Goal: Feedback & Contribution: Leave review/rating

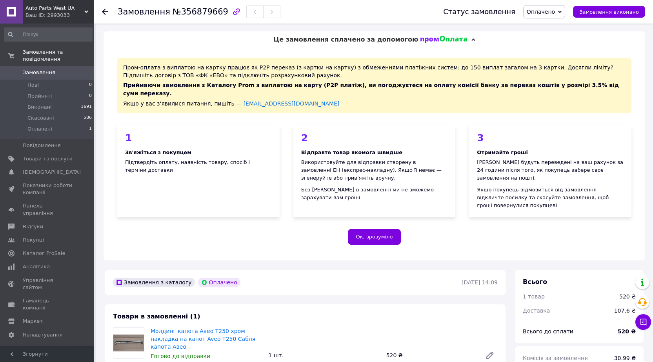
click at [34, 69] on span "Замовлення" at bounding box center [39, 72] width 33 height 7
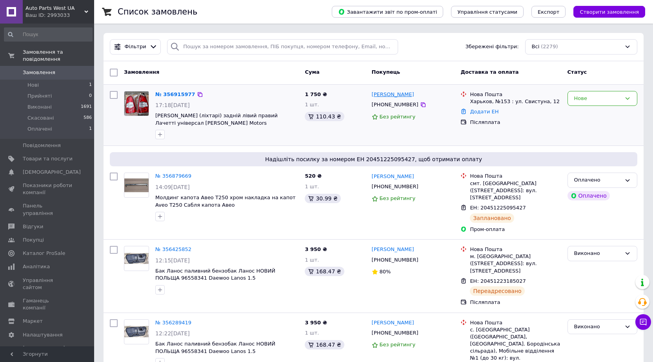
click at [408, 95] on link "[PERSON_NAME]" at bounding box center [393, 94] width 42 height 7
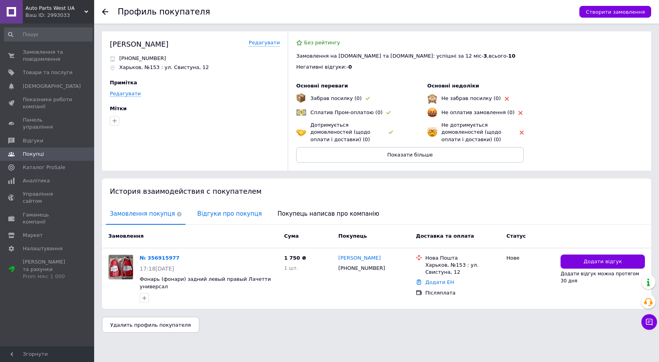
click at [222, 213] on span "Відгуки про покупця" at bounding box center [229, 214] width 72 height 20
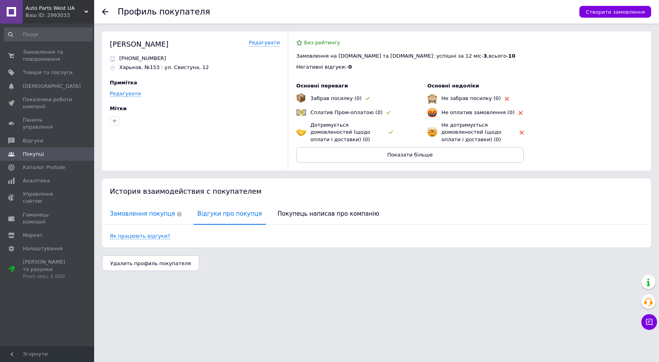
click at [137, 216] on span "Замовлення покупця" at bounding box center [146, 214] width 80 height 20
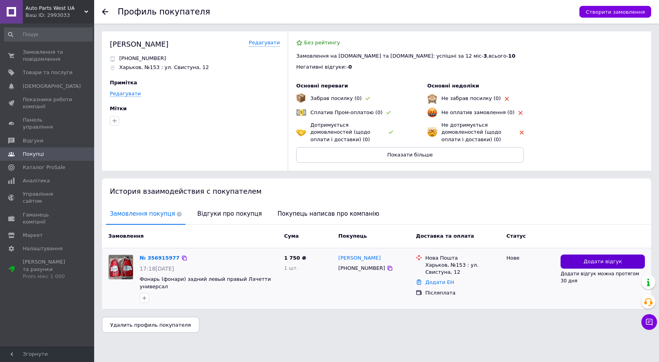
click at [611, 254] on div "Додати відгук Додати відгук можна протягом 30 дня" at bounding box center [602, 278] width 91 height 55
click at [605, 262] on span "Додати відгук" at bounding box center [602, 261] width 38 height 7
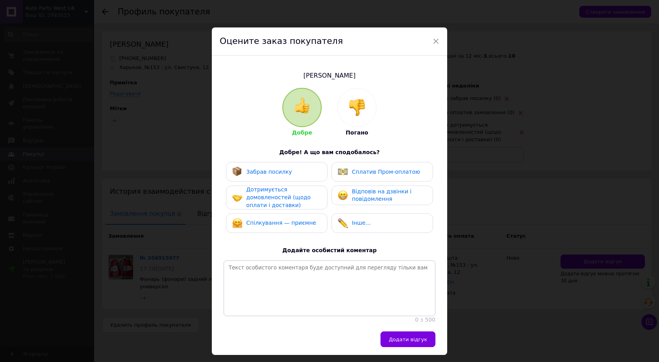
drag, startPoint x: 348, startPoint y: 103, endPoint x: 375, endPoint y: 161, distance: 63.7
click at [348, 103] on img at bounding box center [356, 107] width 17 height 17
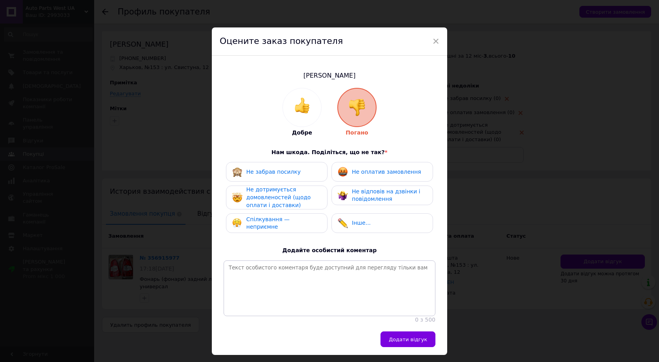
click at [368, 194] on span "Не відповів на дзвінки і повідомлення" at bounding box center [386, 195] width 68 height 14
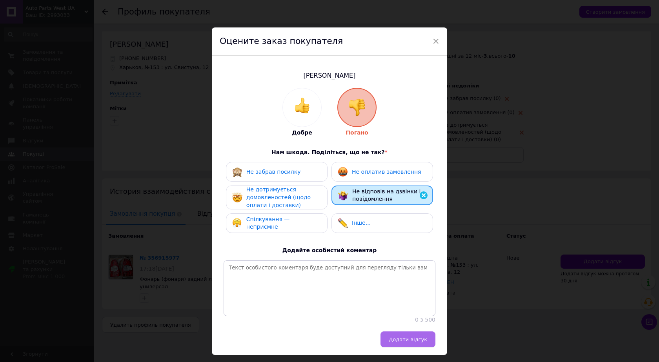
click at [409, 347] on button "Додати відгук" at bounding box center [407, 339] width 55 height 16
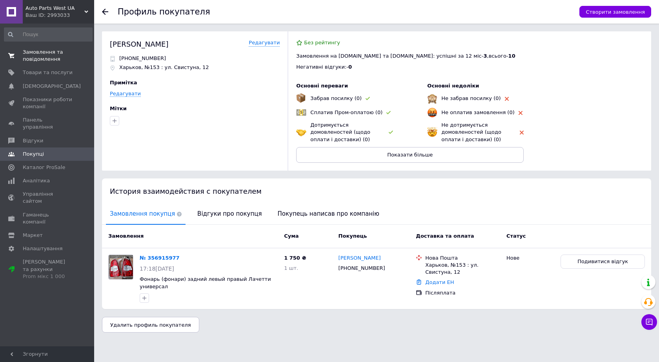
click at [37, 59] on span "Замовлення та повідомлення" at bounding box center [48, 56] width 50 height 14
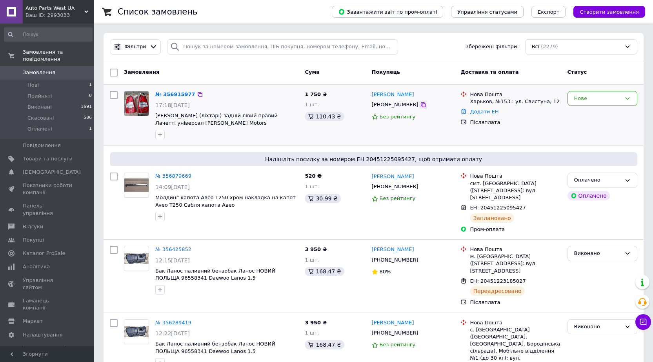
click at [420, 106] on icon at bounding box center [423, 105] width 6 height 6
